Goal: Use online tool/utility: Utilize a website feature to perform a specific function

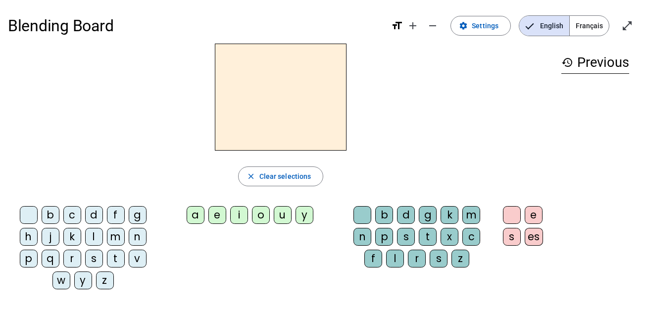
click at [115, 242] on div "m" at bounding box center [116, 237] width 18 height 18
click at [196, 216] on div "a" at bounding box center [196, 215] width 18 height 18
click at [115, 258] on div "t" at bounding box center [116, 258] width 18 height 18
click at [97, 239] on div "l" at bounding box center [94, 237] width 18 height 18
click at [404, 238] on div "s" at bounding box center [406, 237] width 18 height 18
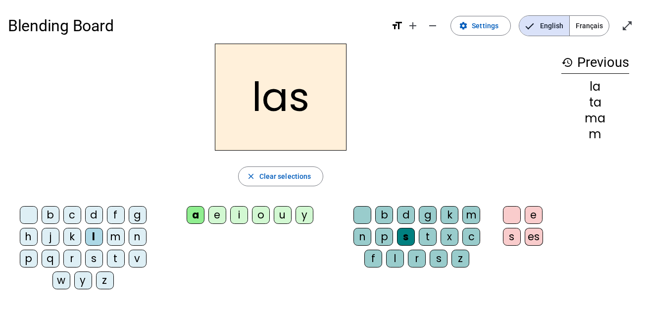
click at [29, 262] on div "p" at bounding box center [29, 258] width 18 height 18
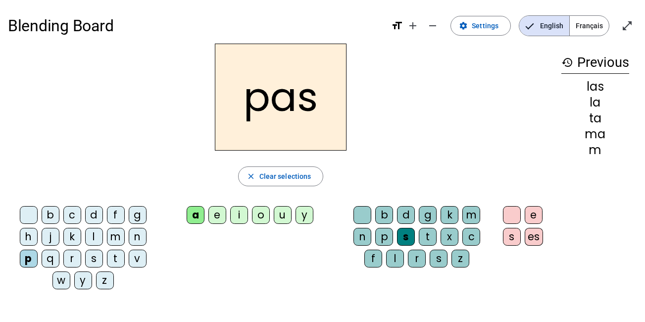
click at [113, 264] on div "t" at bounding box center [116, 258] width 18 height 18
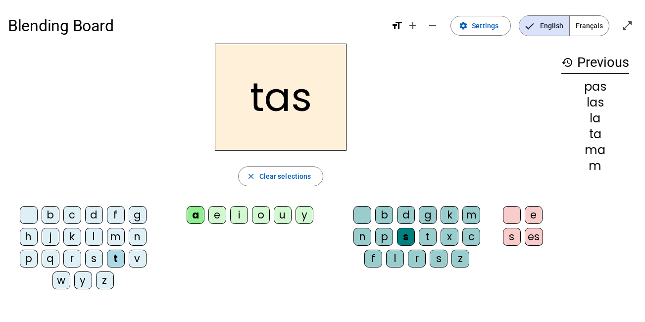
click at [365, 215] on div at bounding box center [362, 215] width 18 height 18
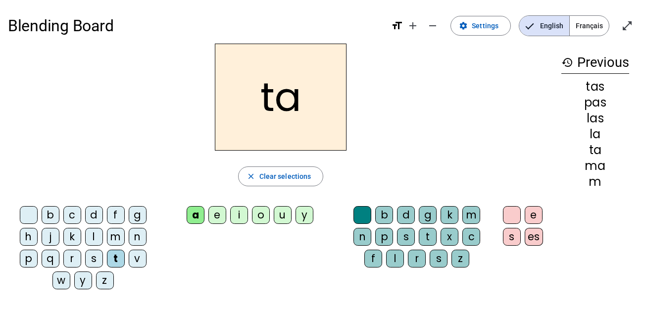
click at [97, 260] on div "s" at bounding box center [94, 258] width 18 height 18
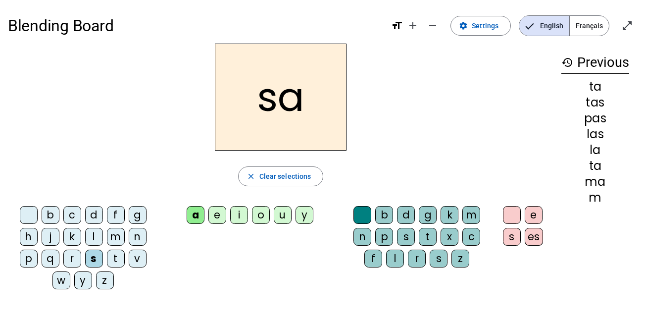
click at [398, 258] on div "l" at bounding box center [395, 258] width 18 height 18
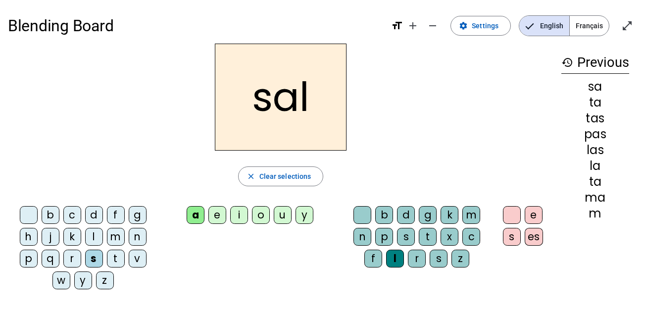
click at [117, 240] on div "m" at bounding box center [116, 237] width 18 height 18
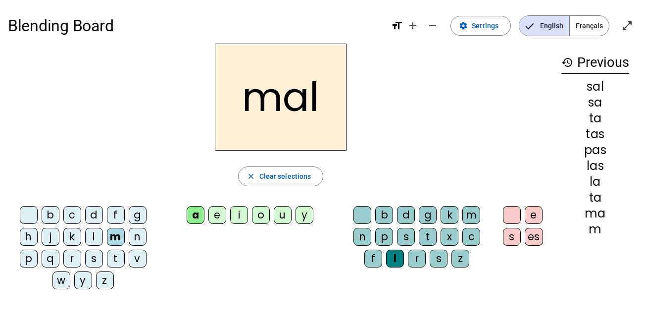
click at [50, 218] on div "b" at bounding box center [51, 215] width 18 height 18
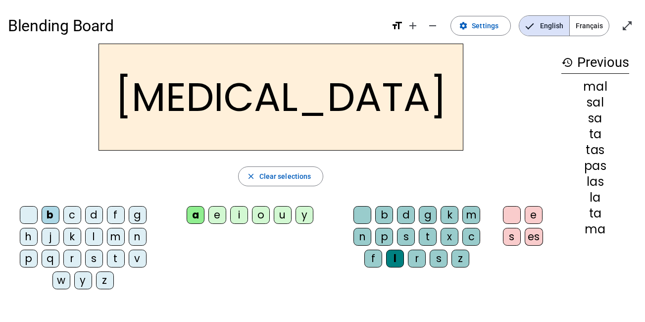
click at [406, 238] on div "s" at bounding box center [406, 237] width 18 height 18
